Goal: Transaction & Acquisition: Purchase product/service

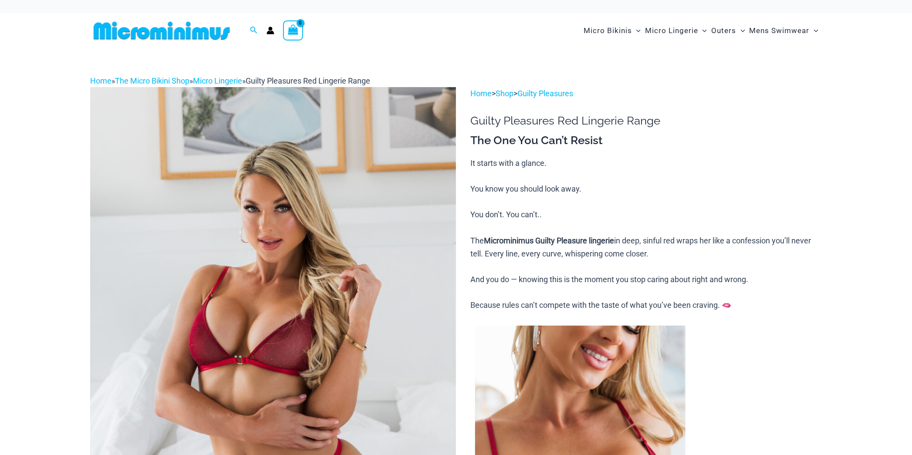
drag, startPoint x: 0, startPoint y: 0, endPoint x: 345, endPoint y: 274, distance: 440.6
click at [345, 274] on img at bounding box center [273, 361] width 366 height 549
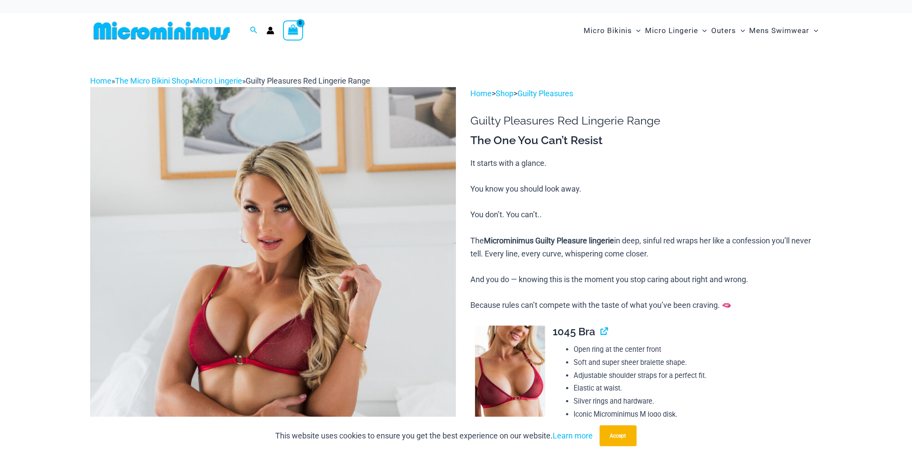
click at [333, 277] on img at bounding box center [273, 361] width 366 height 549
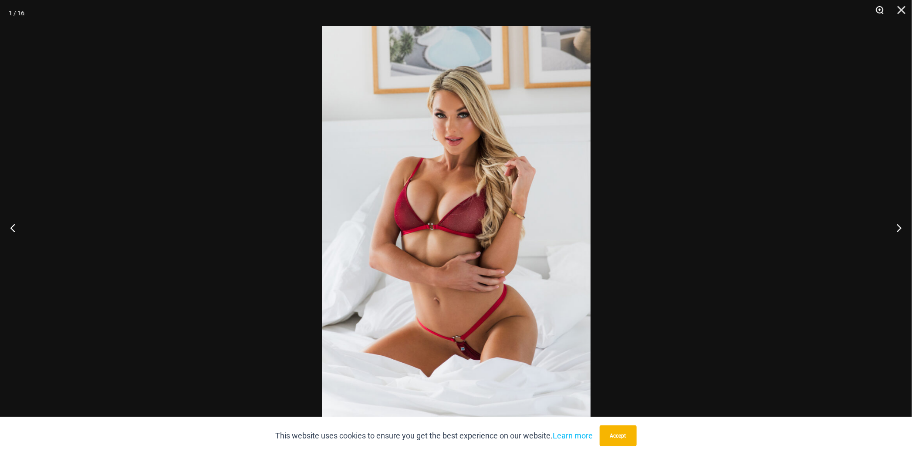
click at [880, 10] on button "Zoom" at bounding box center [877, 13] width 22 height 26
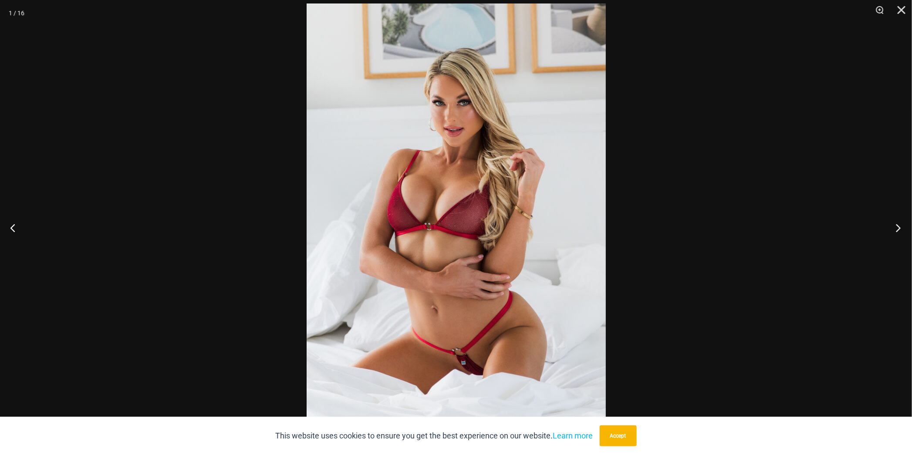
click at [897, 229] on button "Next" at bounding box center [895, 228] width 33 height 44
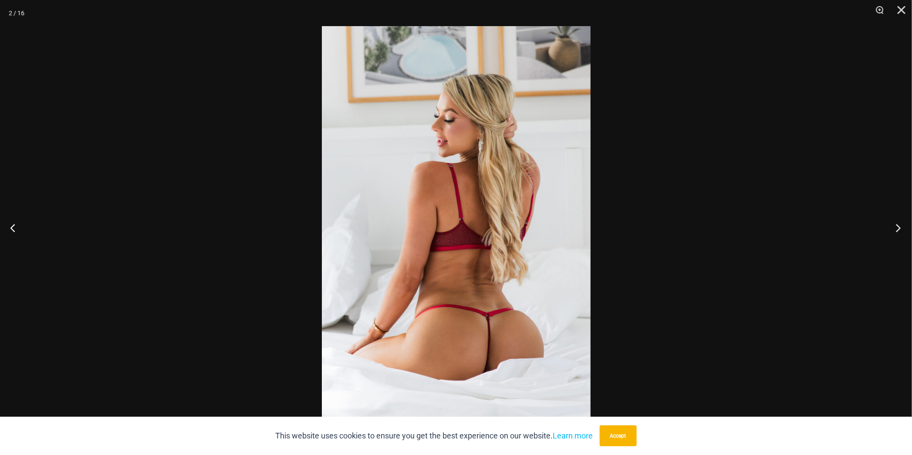
click at [897, 229] on button "Next" at bounding box center [895, 228] width 33 height 44
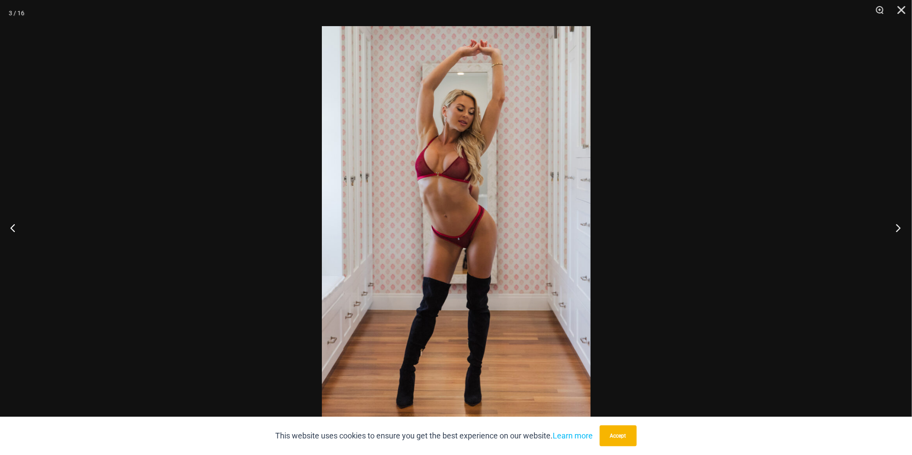
click at [897, 229] on button "Next" at bounding box center [895, 228] width 33 height 44
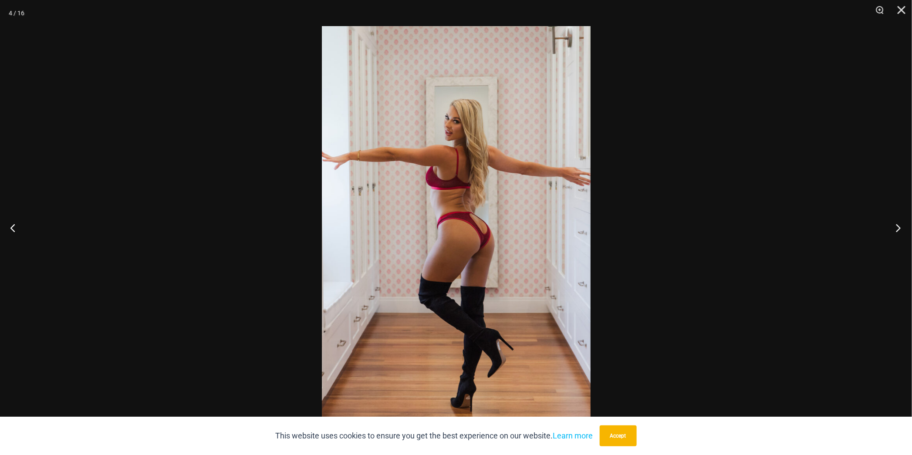
click at [897, 229] on button "Next" at bounding box center [895, 228] width 33 height 44
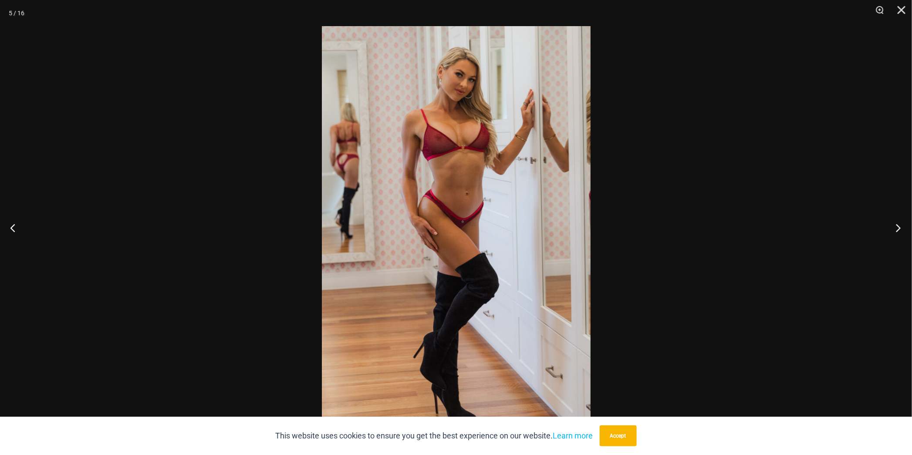
click at [897, 229] on button "Next" at bounding box center [895, 228] width 33 height 44
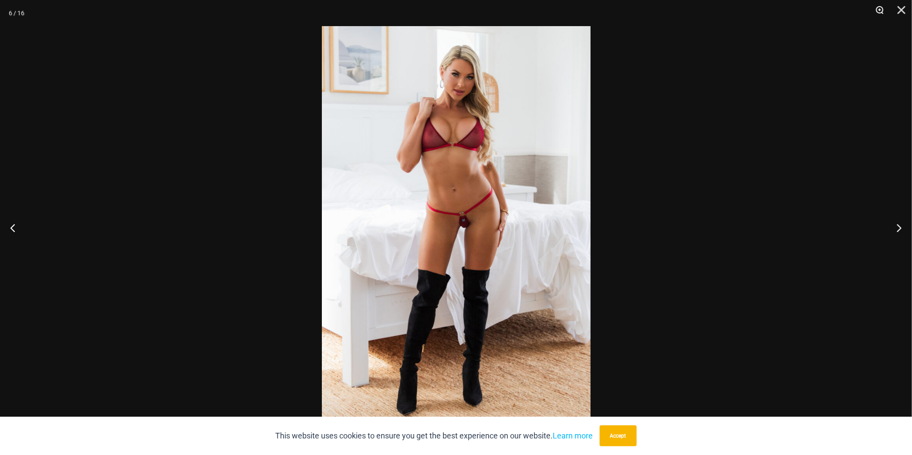
click at [881, 8] on button "Zoom" at bounding box center [877, 13] width 22 height 26
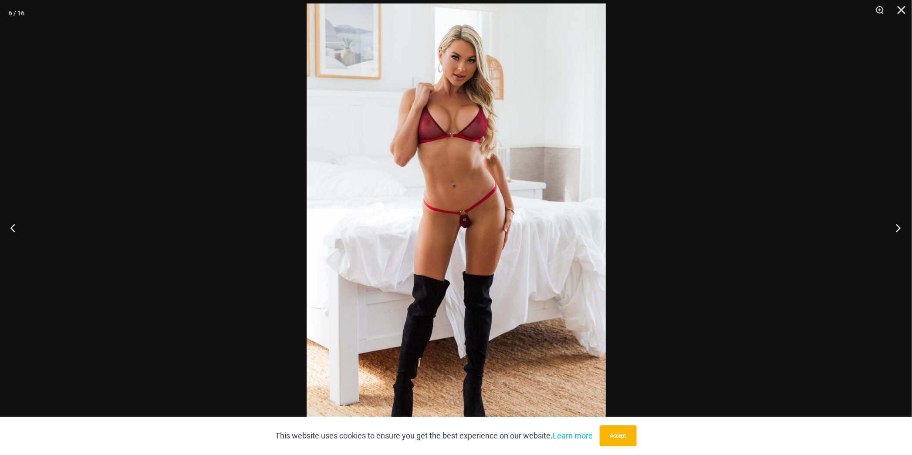
click at [898, 227] on button "Next" at bounding box center [895, 228] width 33 height 44
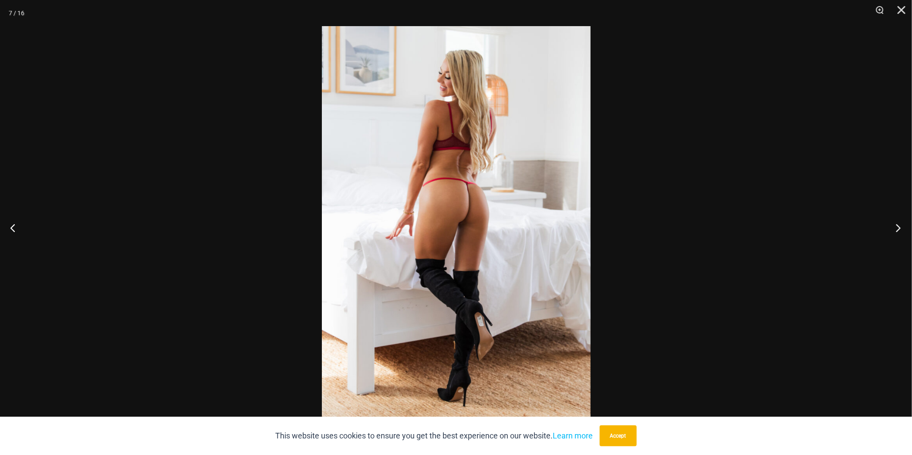
click at [898, 227] on button "Next" at bounding box center [895, 228] width 33 height 44
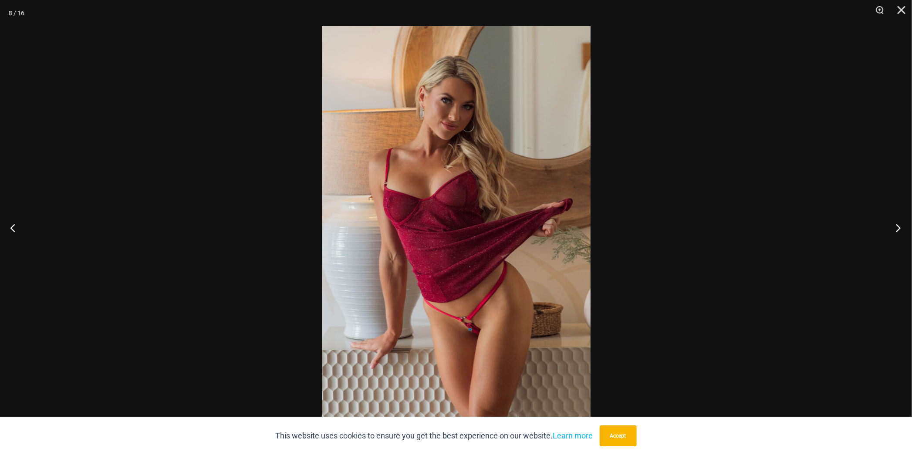
click at [898, 227] on button "Next" at bounding box center [895, 228] width 33 height 44
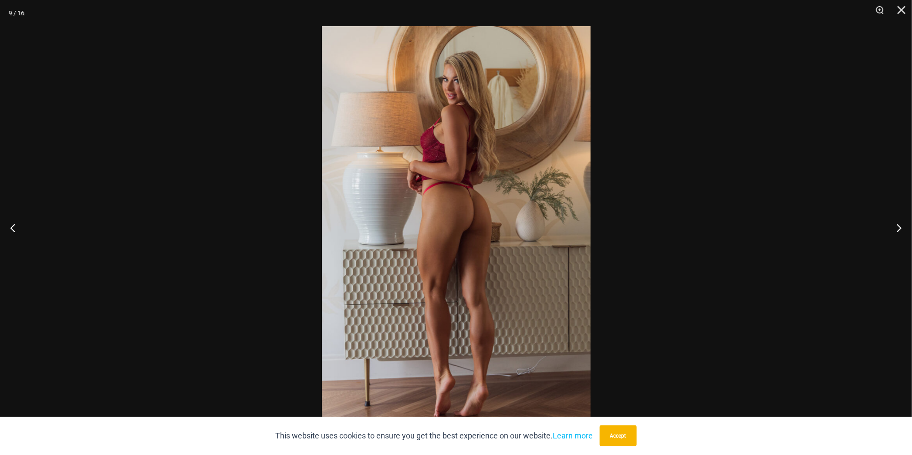
click at [830, 224] on div at bounding box center [456, 227] width 912 height 455
